Goal: Find specific page/section: Find specific page/section

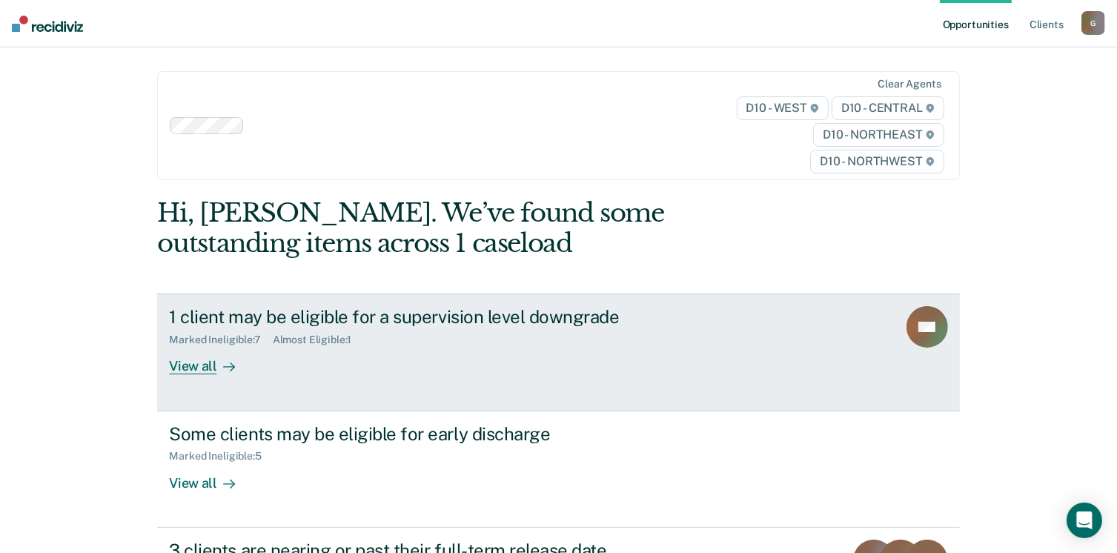
click at [181, 346] on div "View all" at bounding box center [210, 360] width 83 height 29
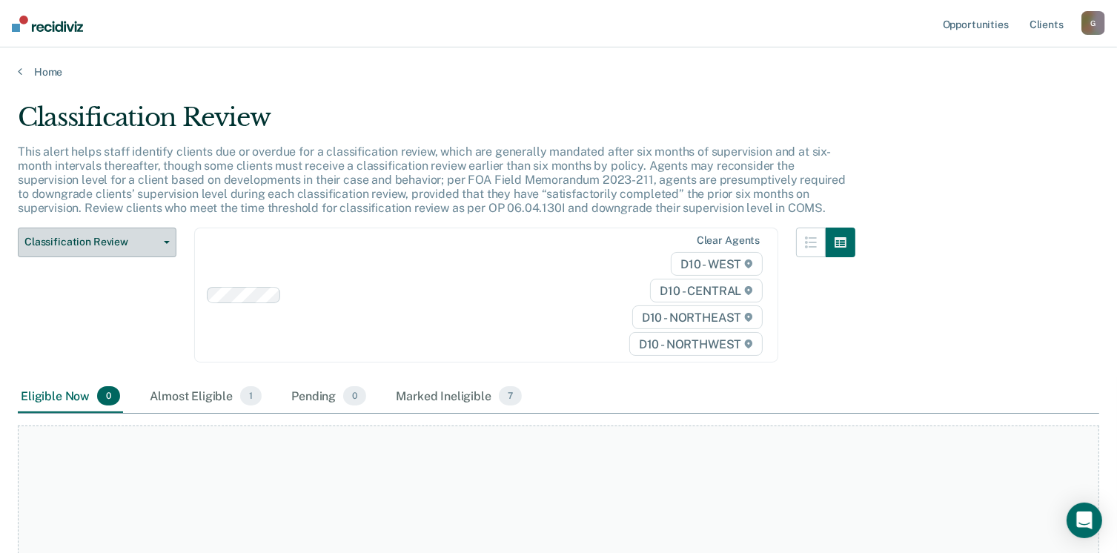
click at [156, 228] on button "Classification Review" at bounding box center [97, 243] width 159 height 30
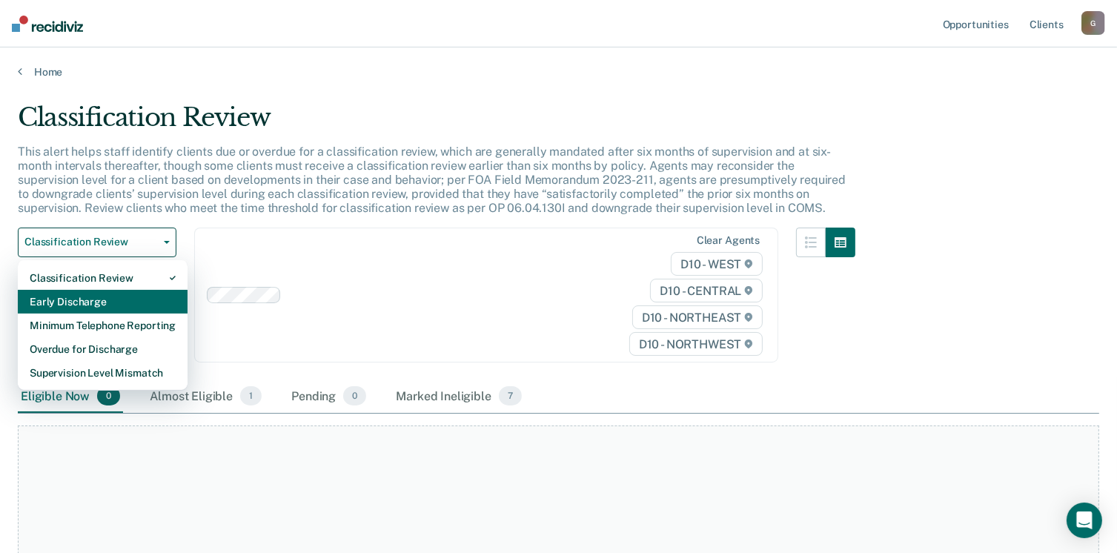
click at [92, 290] on div "Early Discharge" at bounding box center [103, 302] width 146 height 24
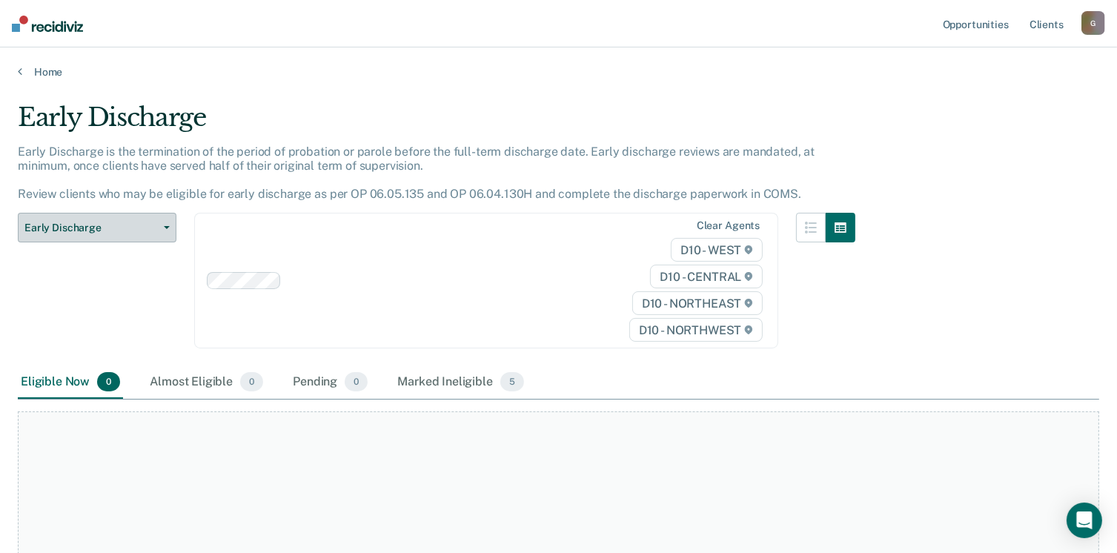
click at [164, 226] on icon "button" at bounding box center [167, 227] width 6 height 3
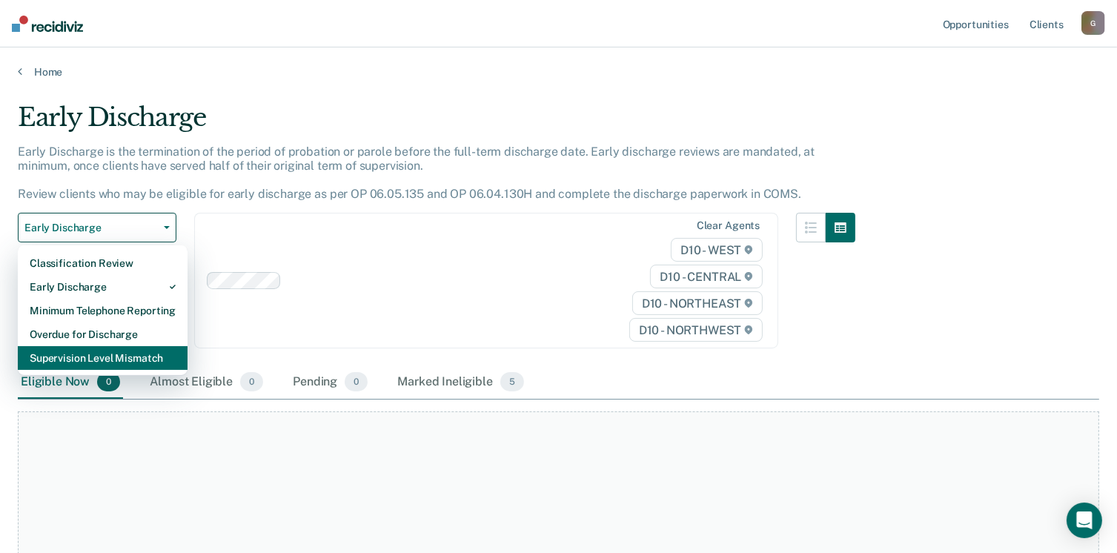
click at [100, 346] on div "Supervision Level Mismatch" at bounding box center [103, 358] width 146 height 24
